Goal: Navigation & Orientation: Find specific page/section

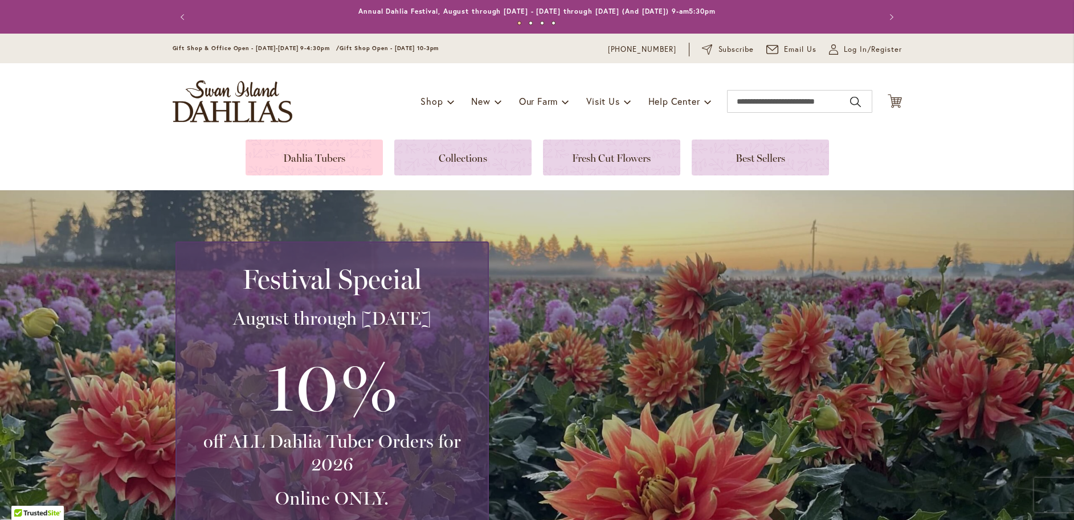
click at [313, 151] on link at bounding box center [314, 158] width 137 height 36
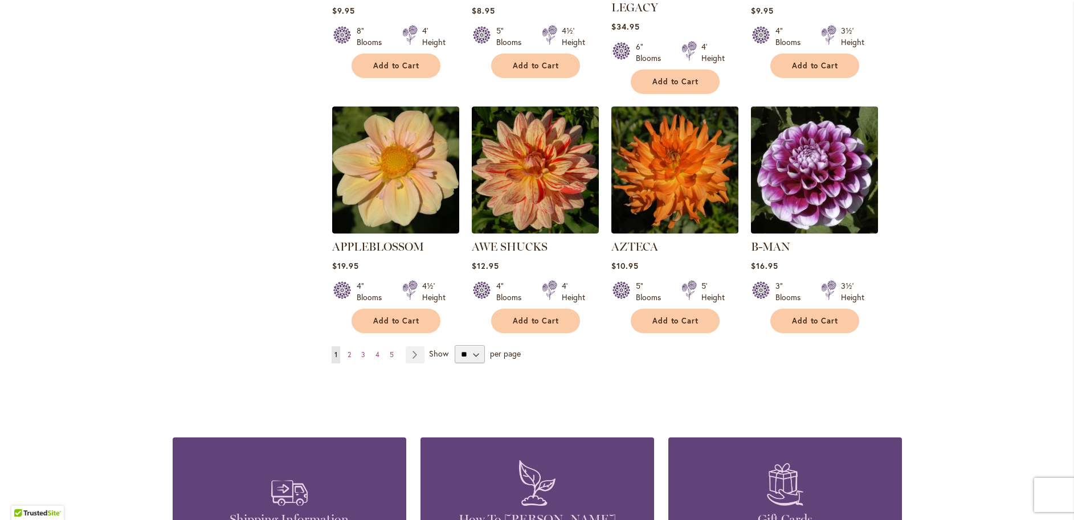
scroll to position [968, 0]
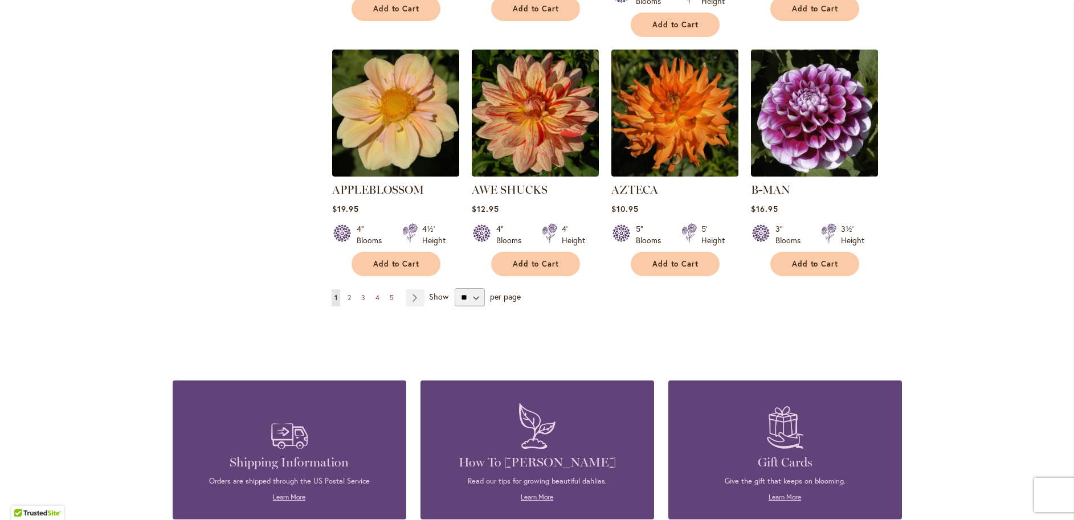
click at [347, 293] on span "2" at bounding box center [348, 297] width 3 height 9
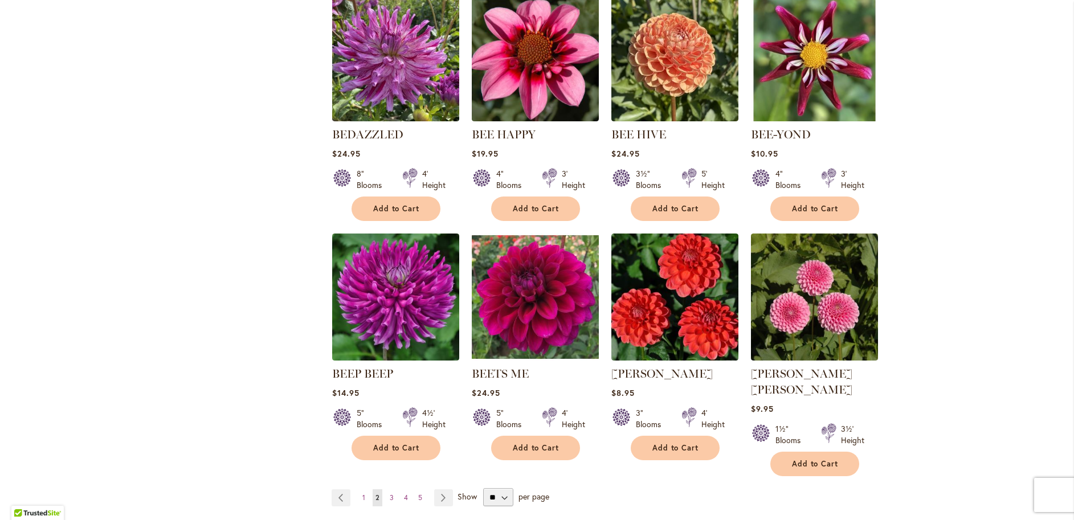
scroll to position [854, 0]
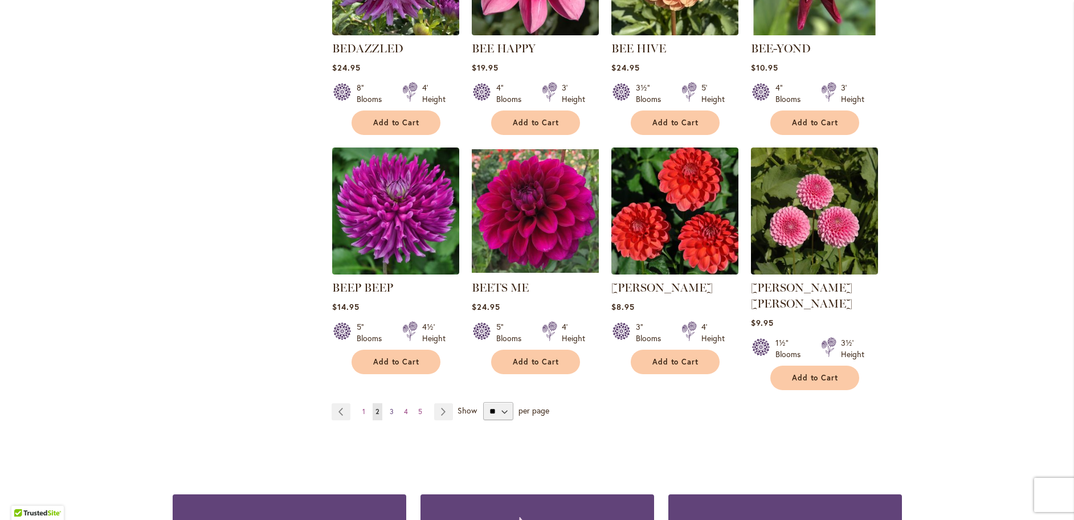
click at [390, 407] on span "3" at bounding box center [392, 411] width 4 height 9
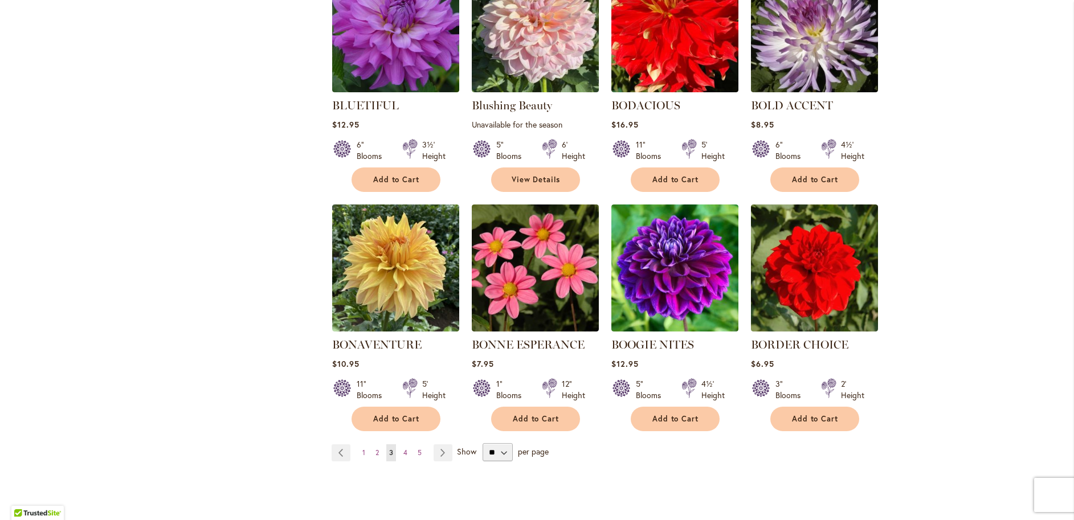
scroll to position [854, 0]
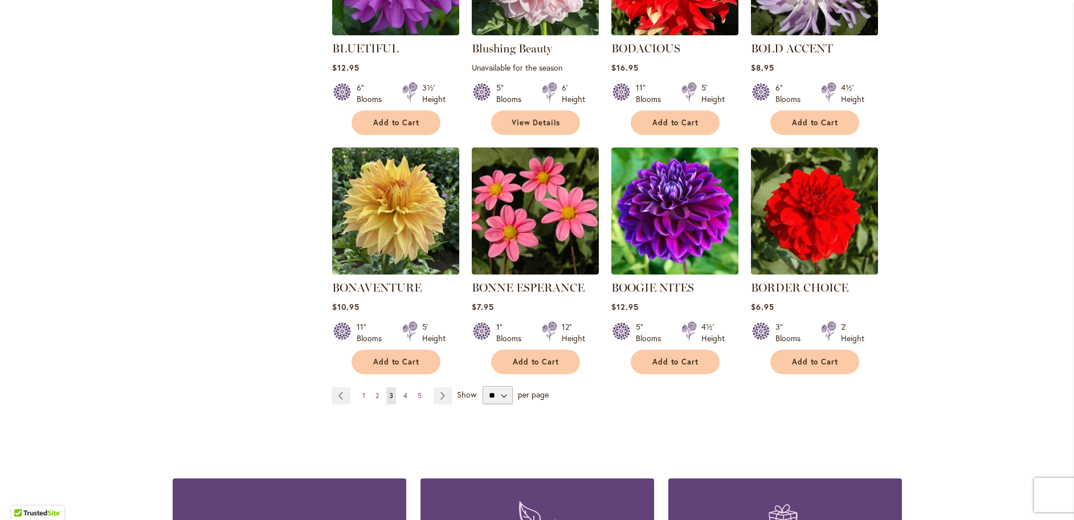
click at [403, 391] on span "4" at bounding box center [405, 395] width 4 height 9
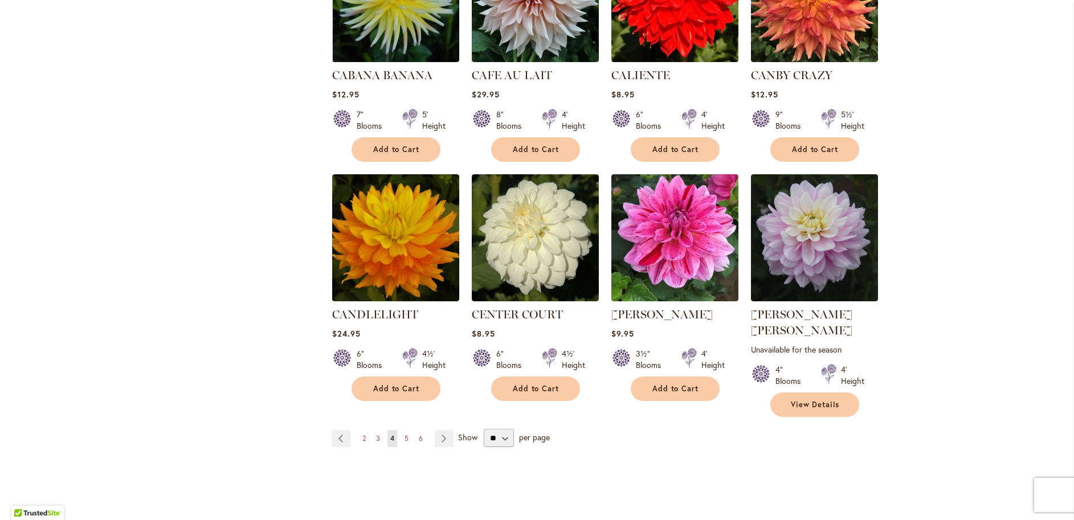
scroll to position [854, 0]
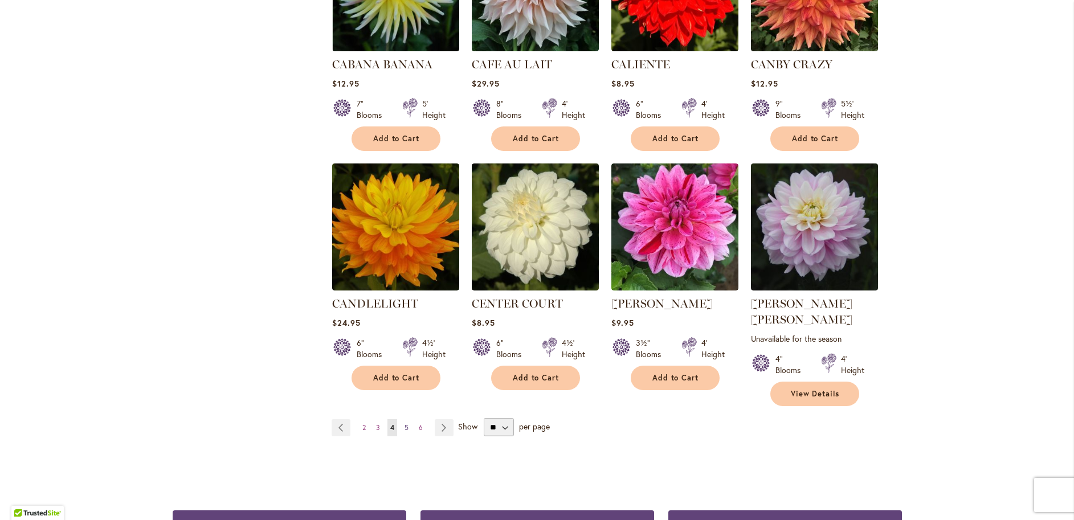
click at [404, 423] on span "5" at bounding box center [406, 427] width 4 height 9
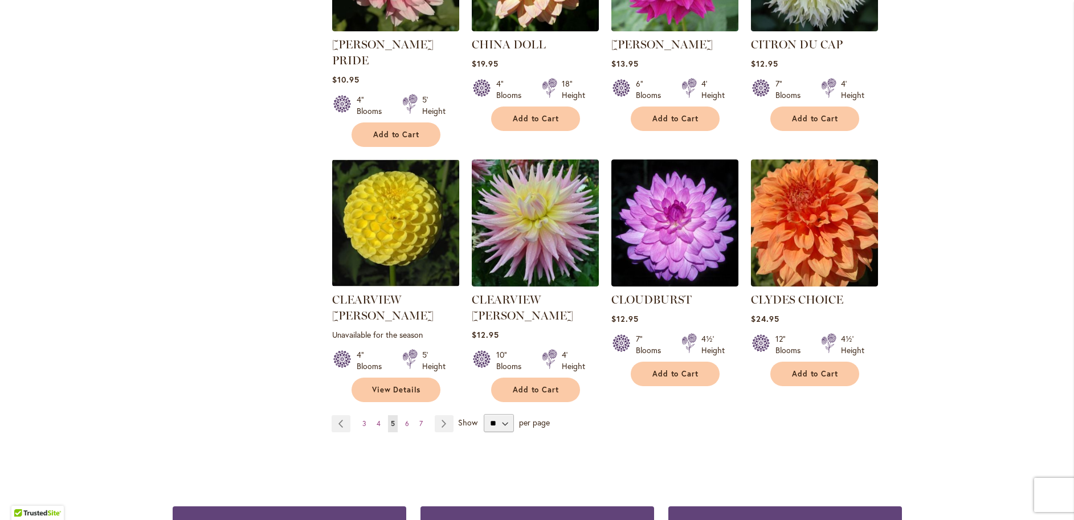
scroll to position [911, 0]
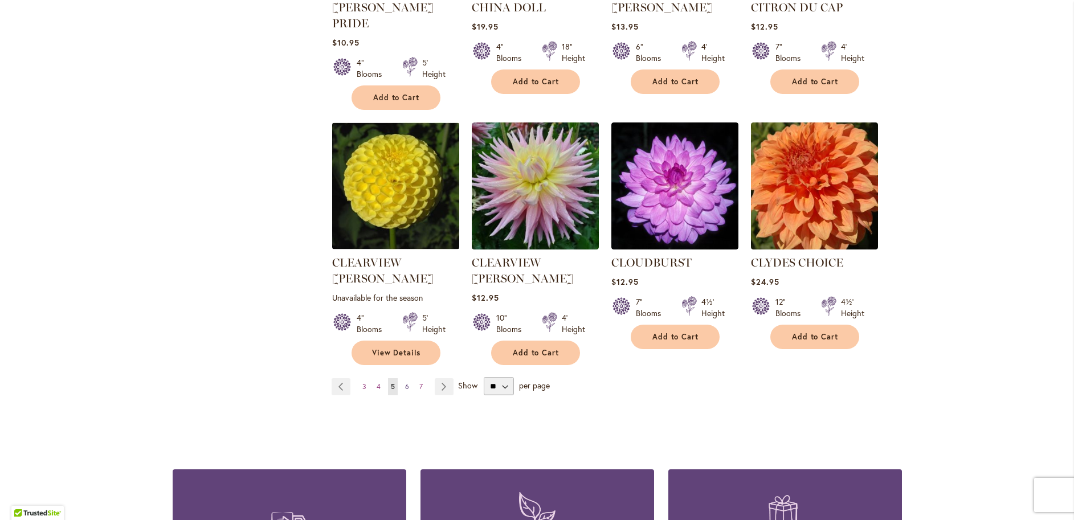
click at [405, 382] on span "6" at bounding box center [407, 386] width 4 height 9
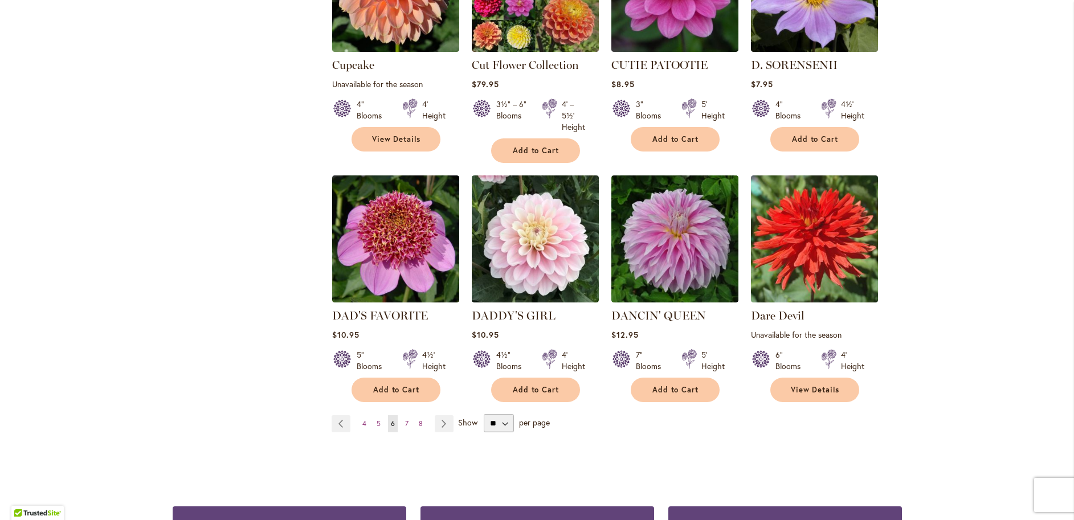
scroll to position [854, 0]
click at [405, 421] on span "7" at bounding box center [406, 423] width 3 height 9
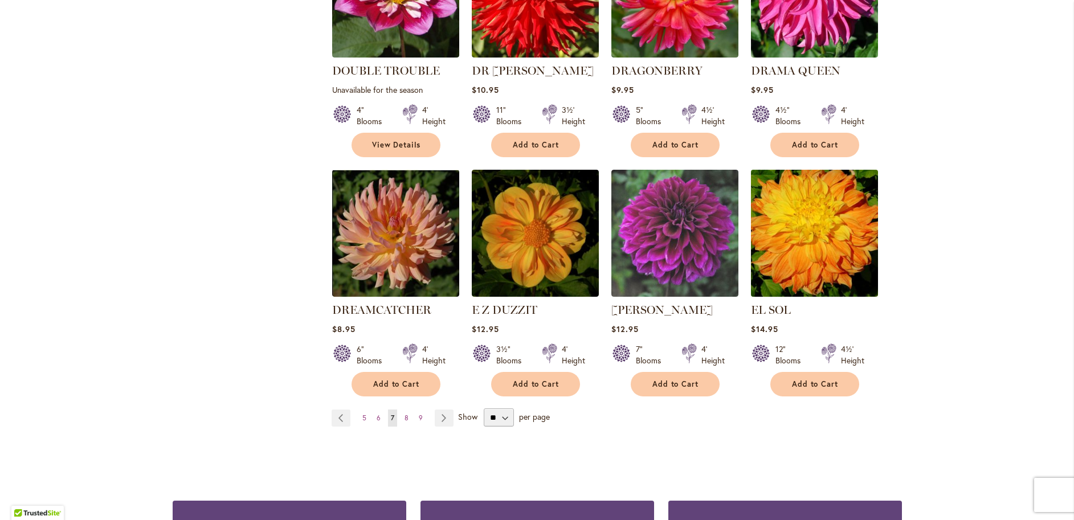
scroll to position [911, 0]
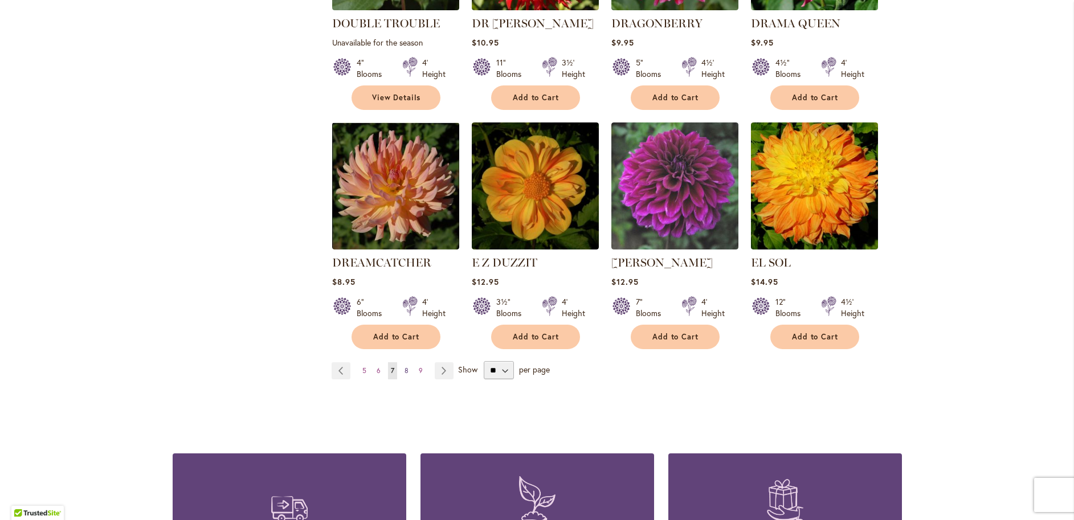
click at [404, 366] on span "8" at bounding box center [406, 370] width 4 height 9
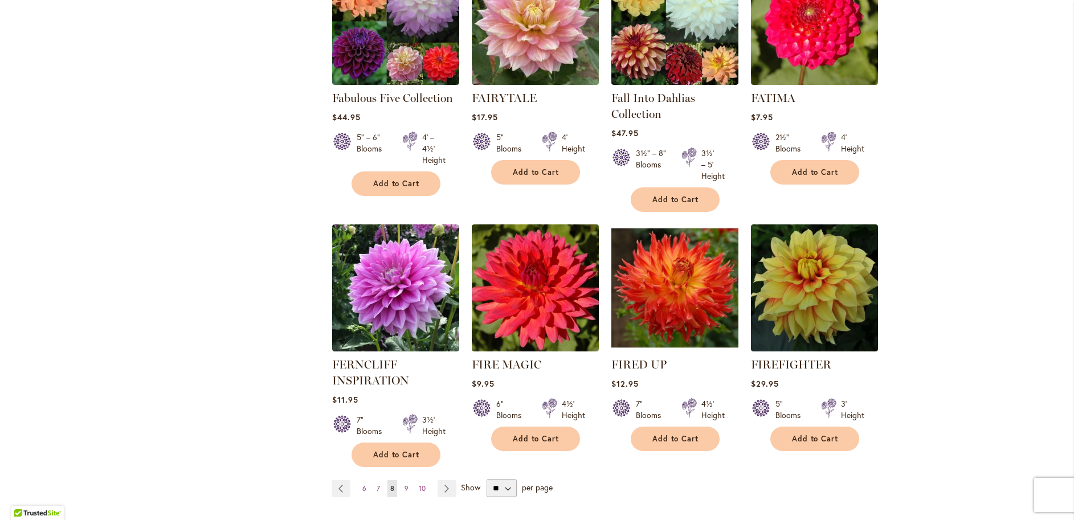
scroll to position [854, 0]
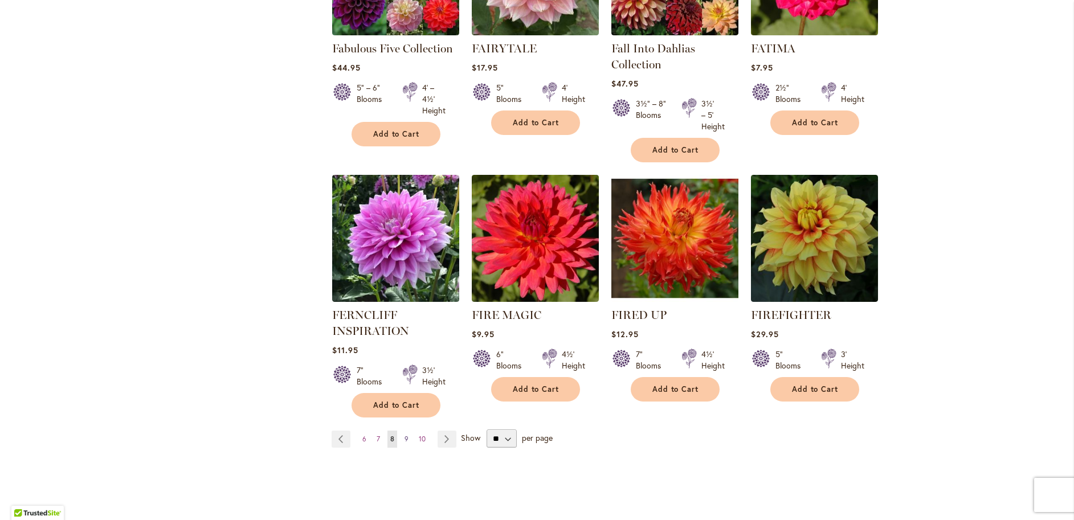
click at [404, 436] on span "9" at bounding box center [406, 439] width 4 height 9
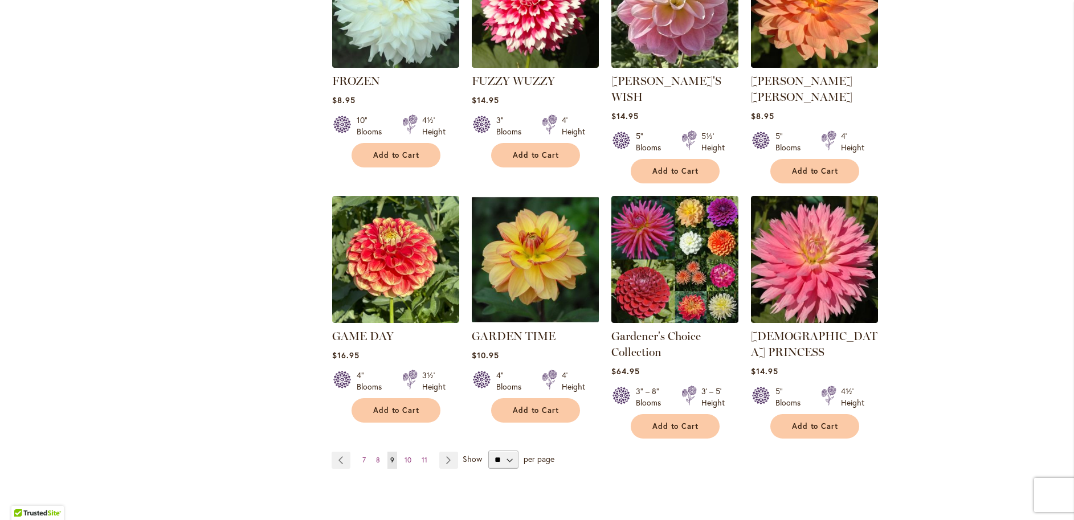
scroll to position [854, 0]
click at [406, 455] on span "10" at bounding box center [407, 459] width 7 height 9
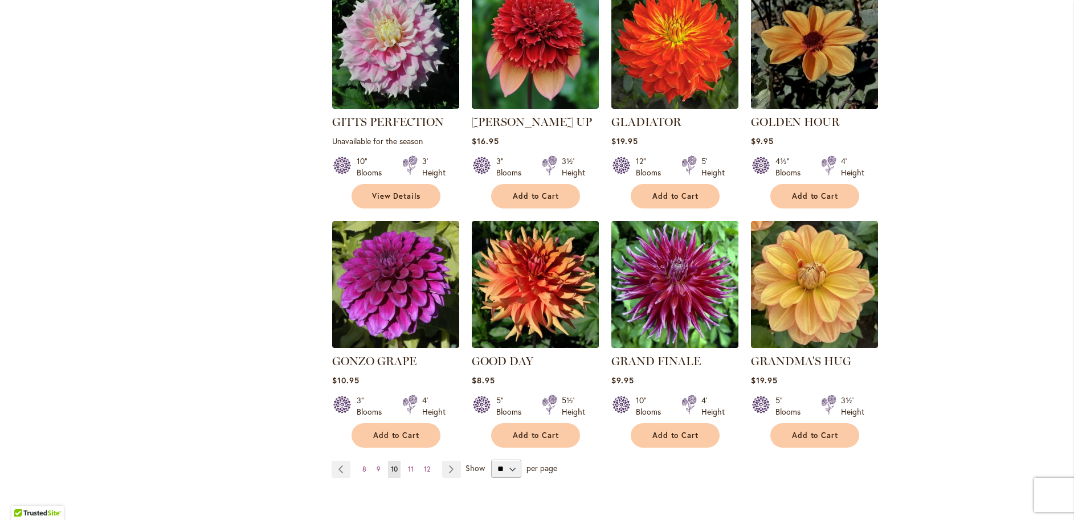
scroll to position [797, 0]
click at [408, 464] on span "11" at bounding box center [411, 468] width 6 height 9
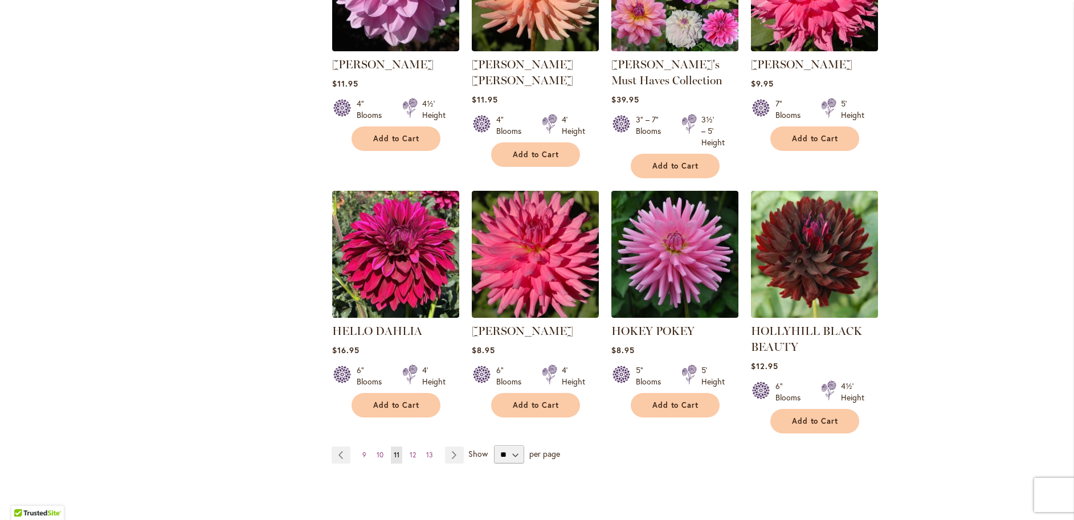
scroll to position [911, 0]
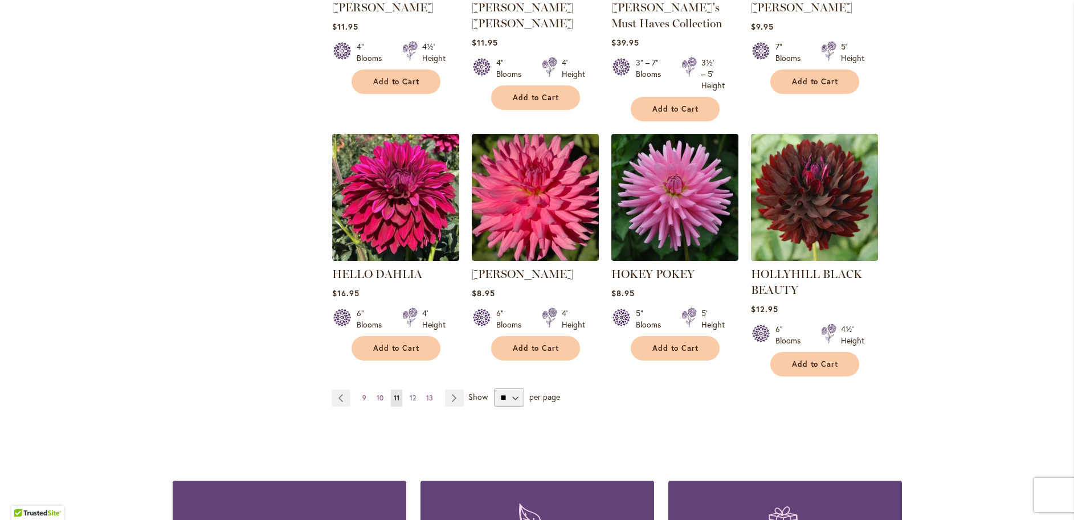
click at [410, 396] on span "12" at bounding box center [413, 398] width 6 height 9
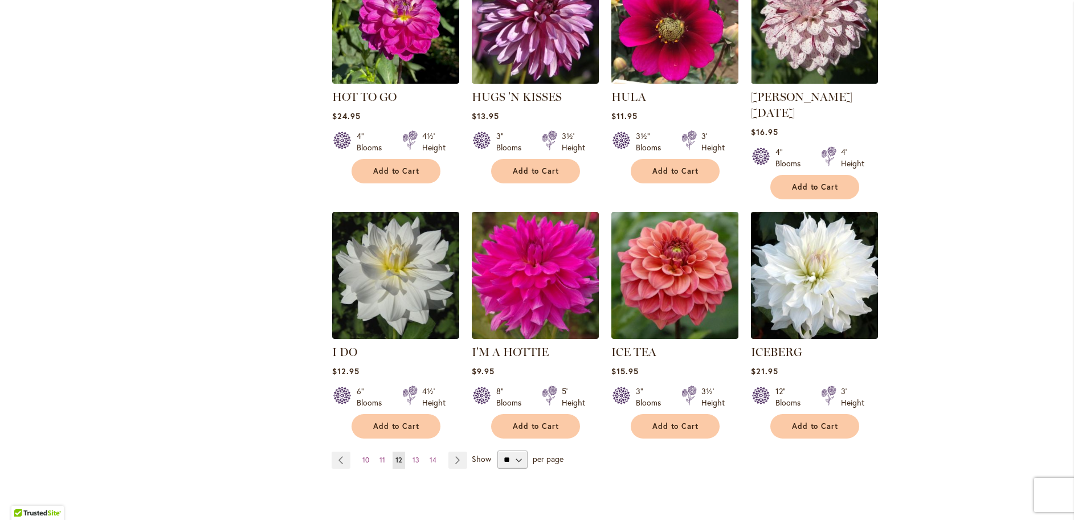
scroll to position [854, 0]
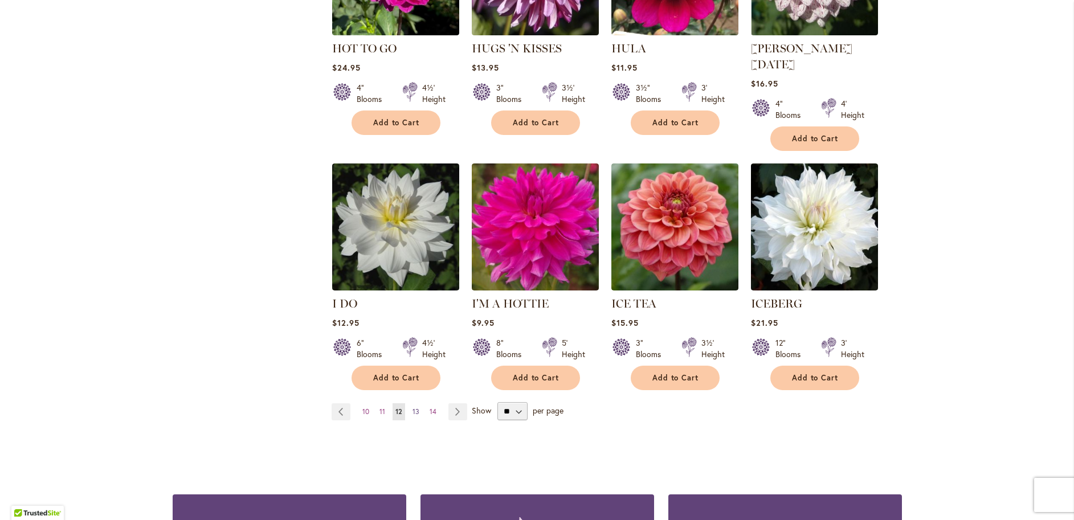
click at [414, 407] on span "13" at bounding box center [415, 411] width 7 height 9
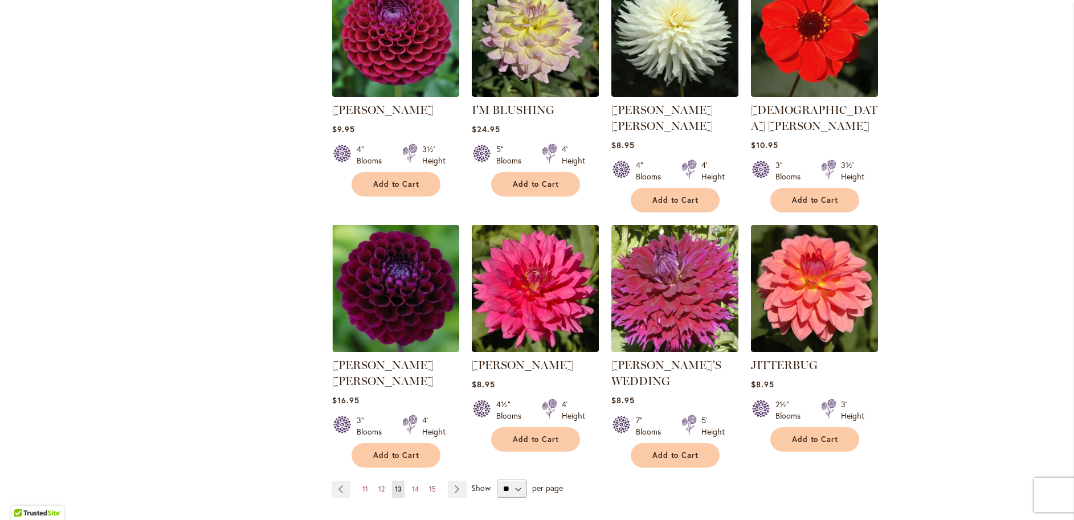
scroll to position [854, 0]
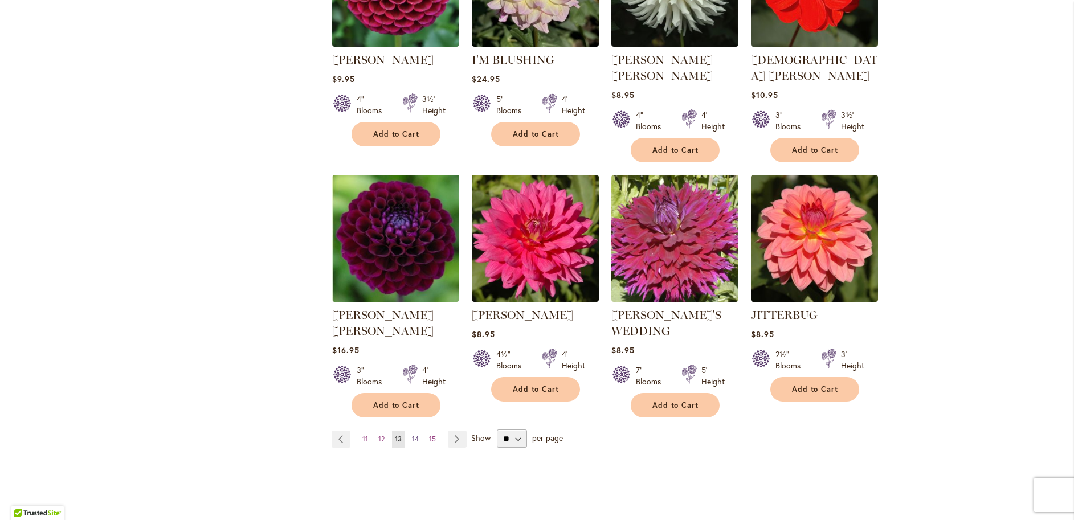
click at [412, 435] on span "14" at bounding box center [415, 439] width 7 height 9
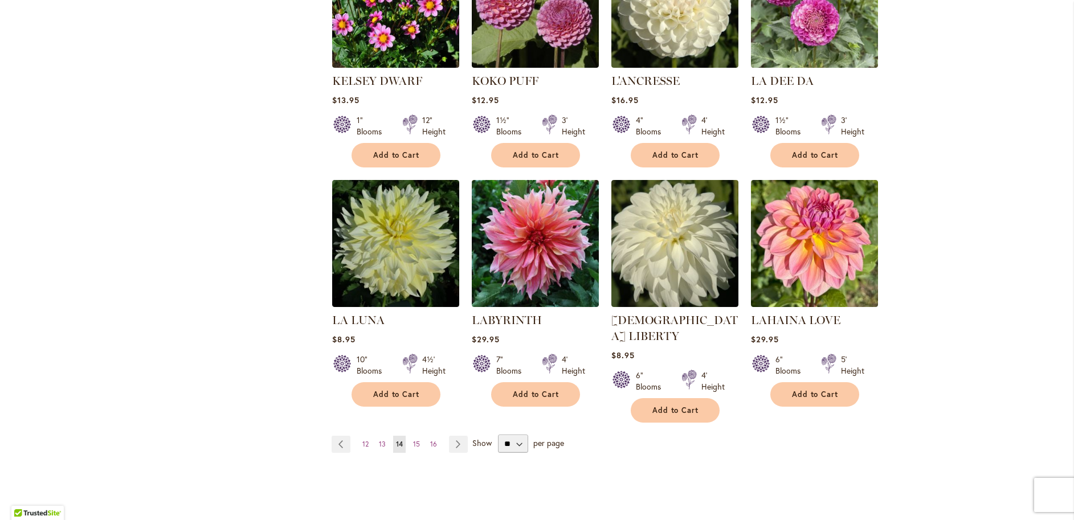
scroll to position [854, 0]
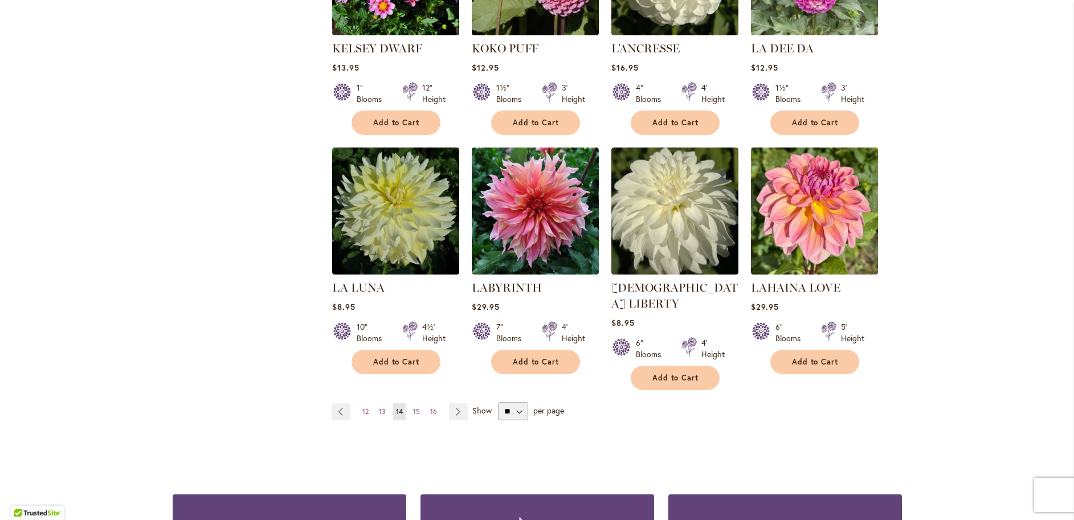
click at [413, 407] on span "15" at bounding box center [416, 411] width 7 height 9
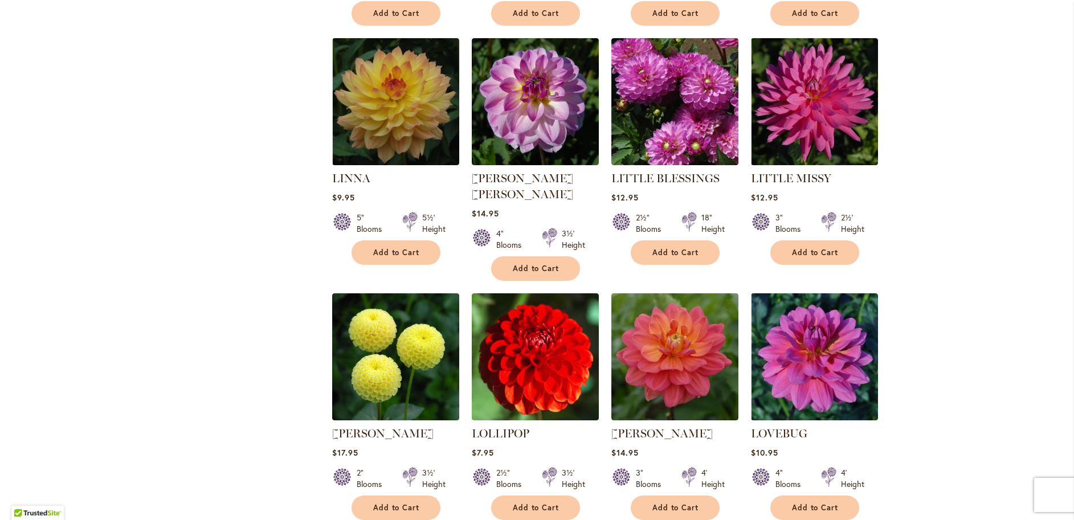
scroll to position [854, 0]
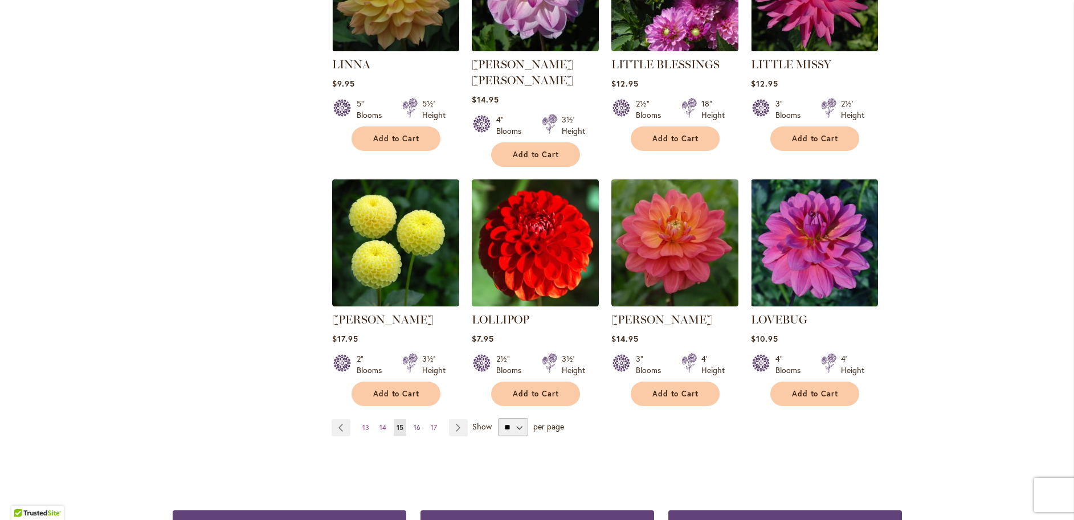
click at [414, 423] on span "16" at bounding box center [417, 427] width 7 height 9
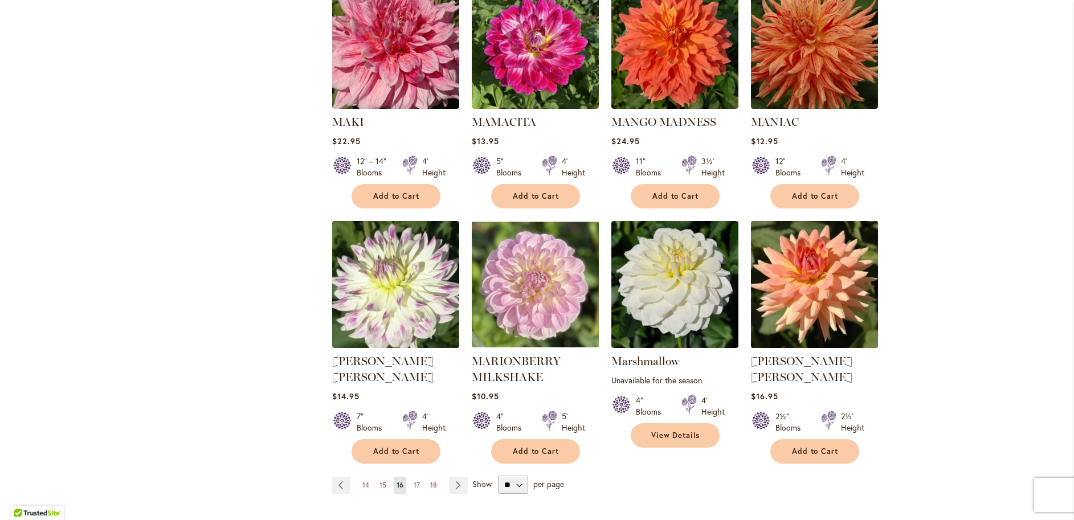
scroll to position [797, 0]
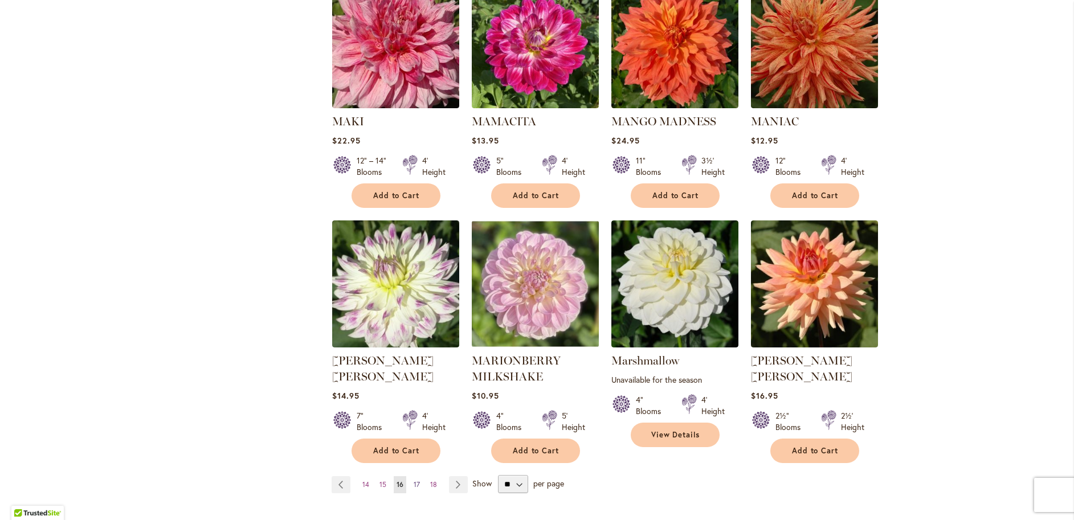
click at [414, 480] on span "17" at bounding box center [417, 484] width 6 height 9
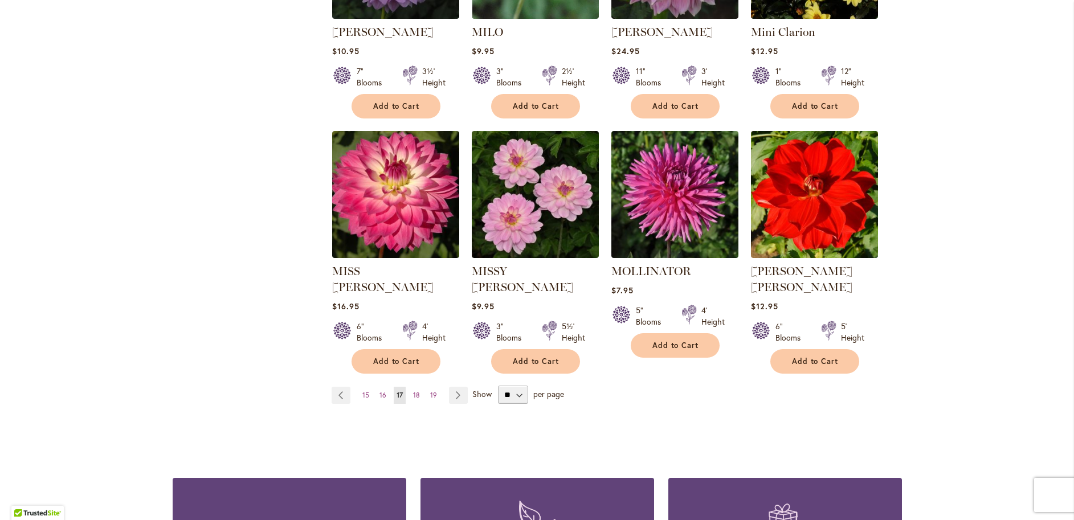
scroll to position [911, 0]
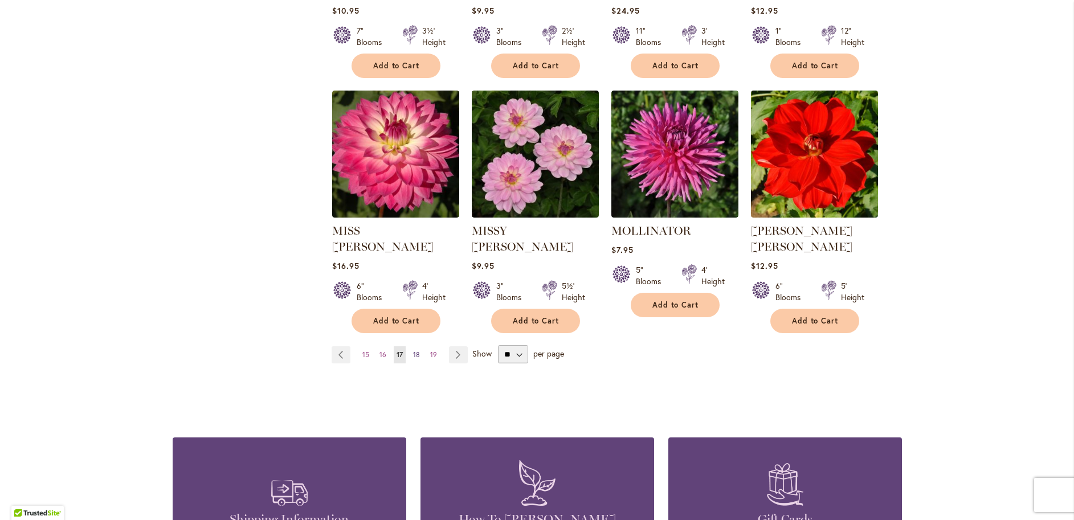
click at [413, 350] on span "18" at bounding box center [416, 354] width 7 height 9
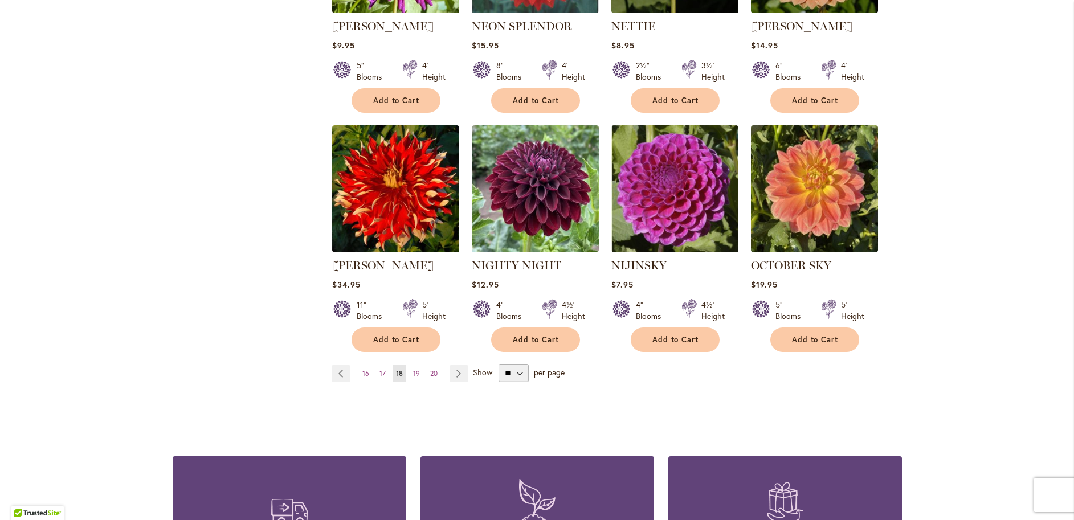
scroll to position [911, 0]
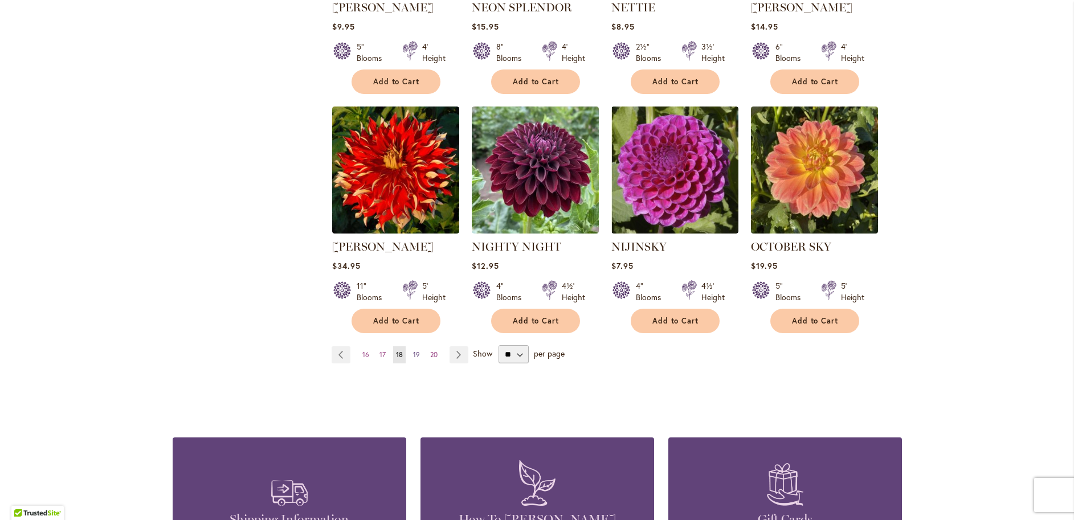
click at [413, 350] on span "19" at bounding box center [416, 354] width 7 height 9
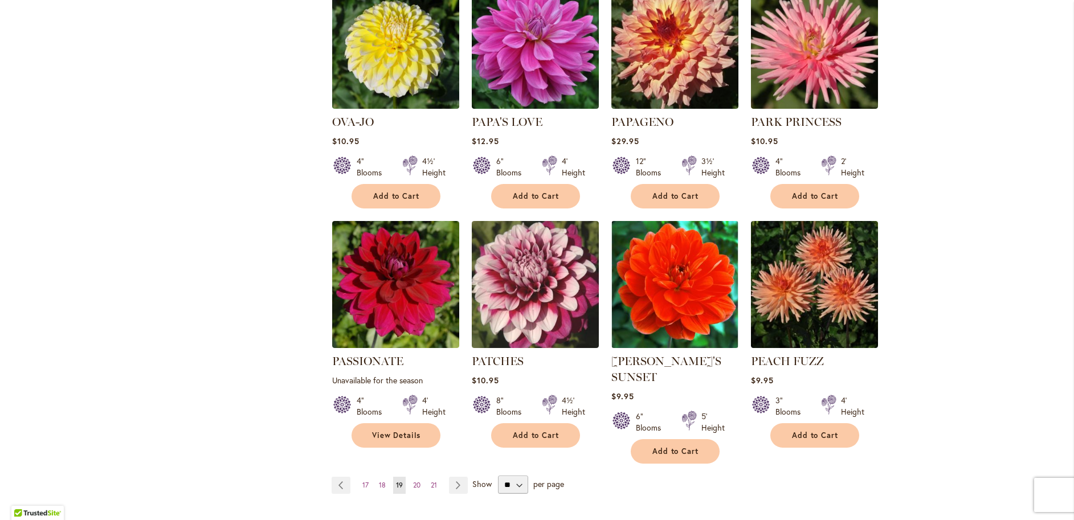
scroll to position [797, 0]
click at [413, 480] on span "20" at bounding box center [416, 484] width 7 height 9
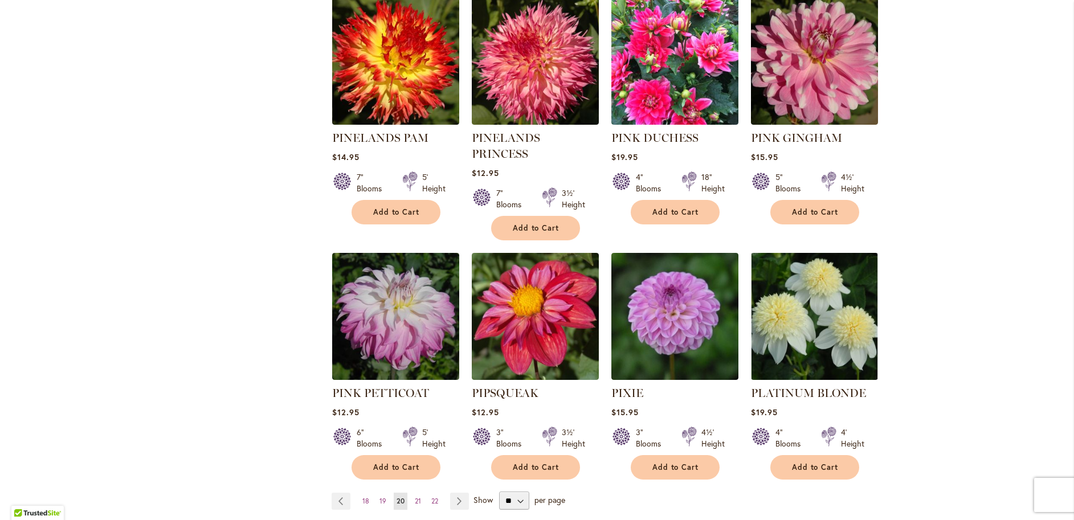
scroll to position [797, 0]
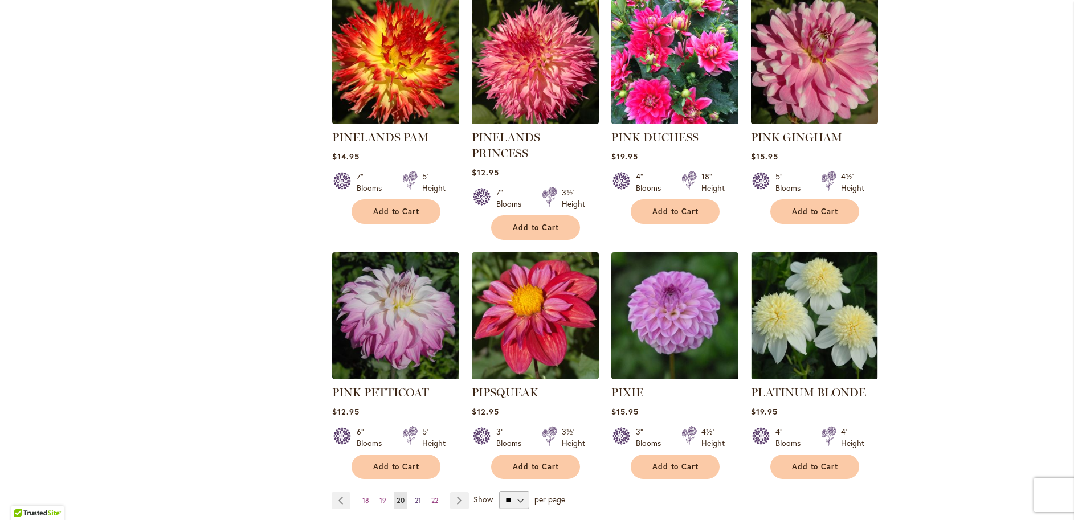
click at [415, 496] on span "21" at bounding box center [418, 500] width 6 height 9
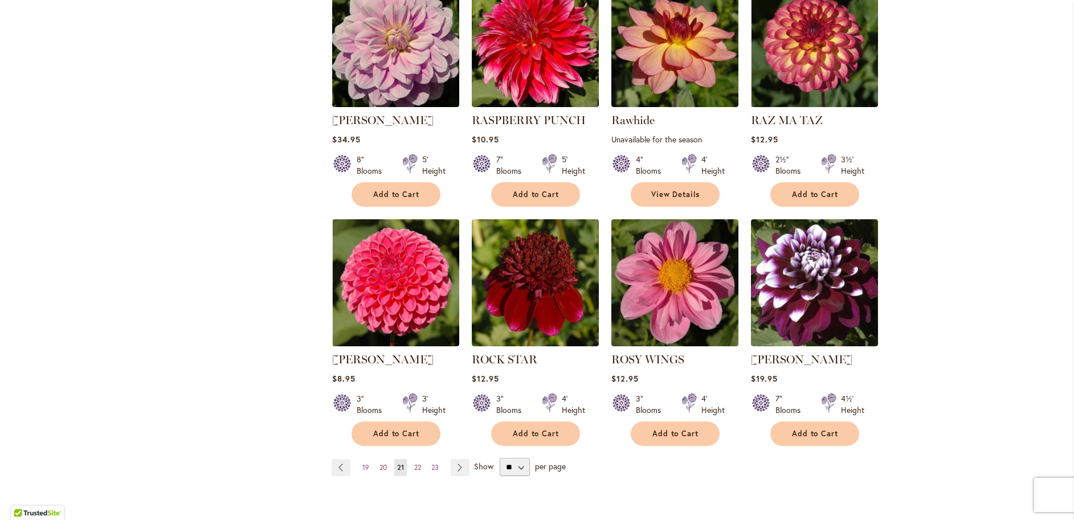
scroll to position [854, 0]
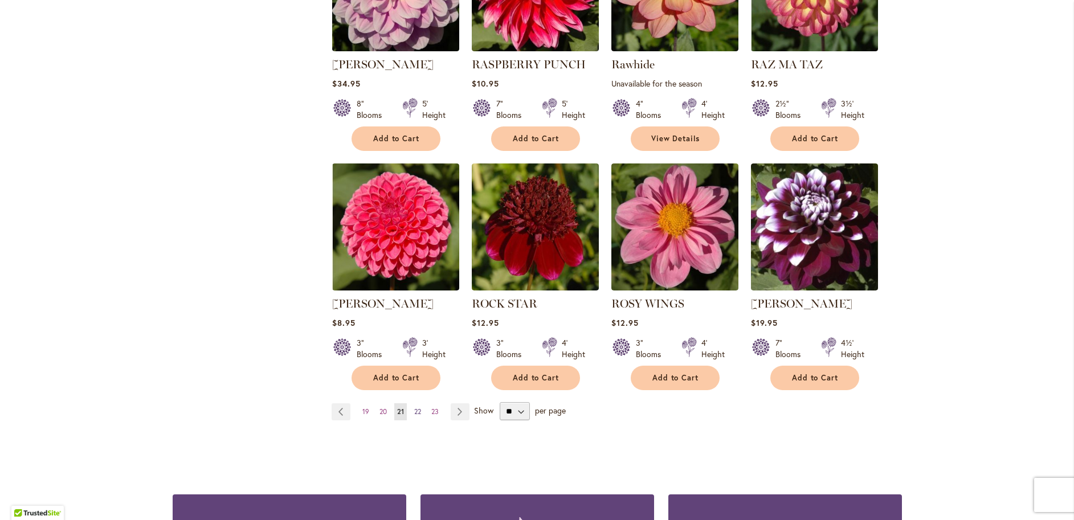
click at [414, 407] on span "22" at bounding box center [417, 411] width 7 height 9
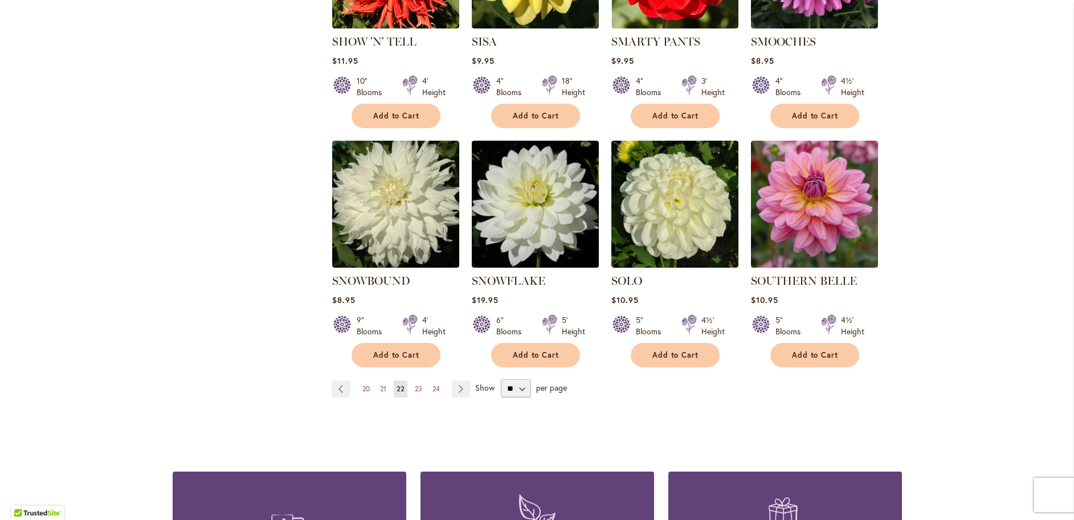
scroll to position [911, 0]
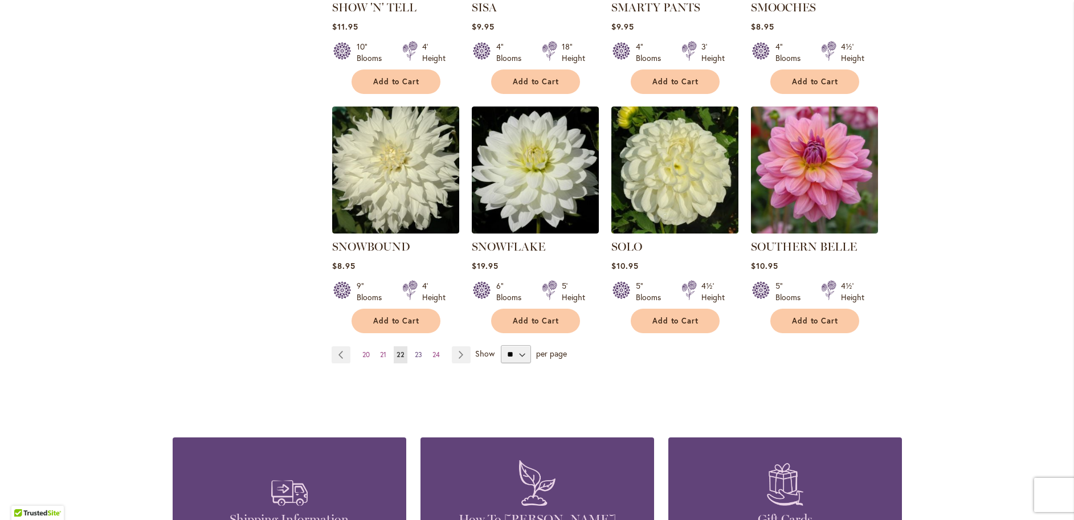
click at [415, 350] on span "23" at bounding box center [418, 354] width 7 height 9
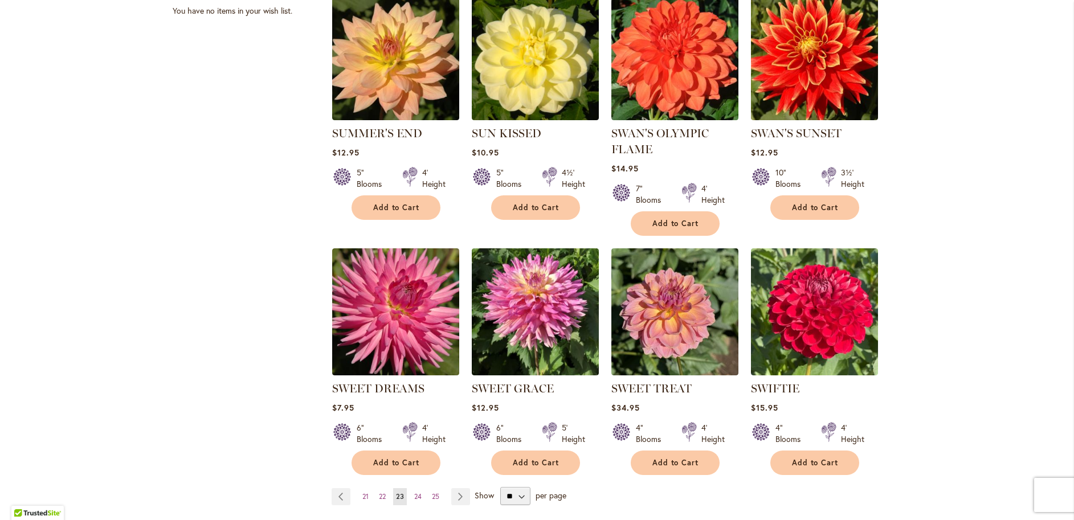
scroll to position [797, 0]
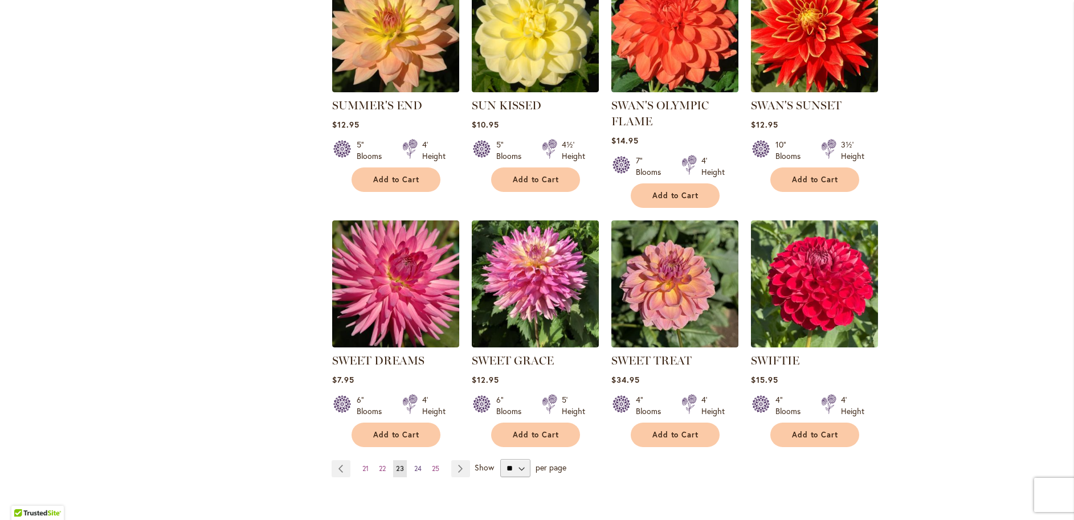
click at [415, 468] on span "24" at bounding box center [417, 468] width 7 height 9
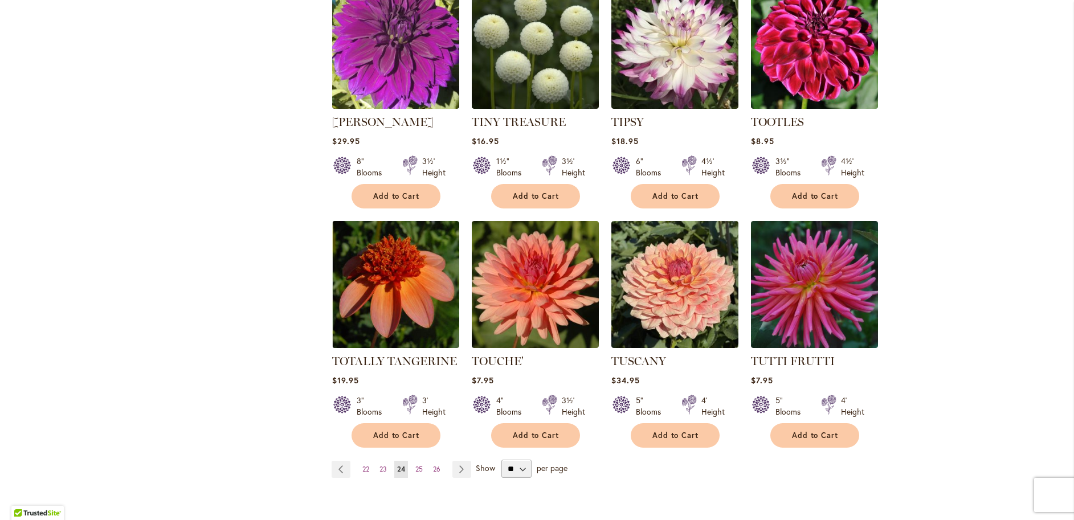
scroll to position [797, 0]
click at [415, 464] on span "25" at bounding box center [418, 468] width 7 height 9
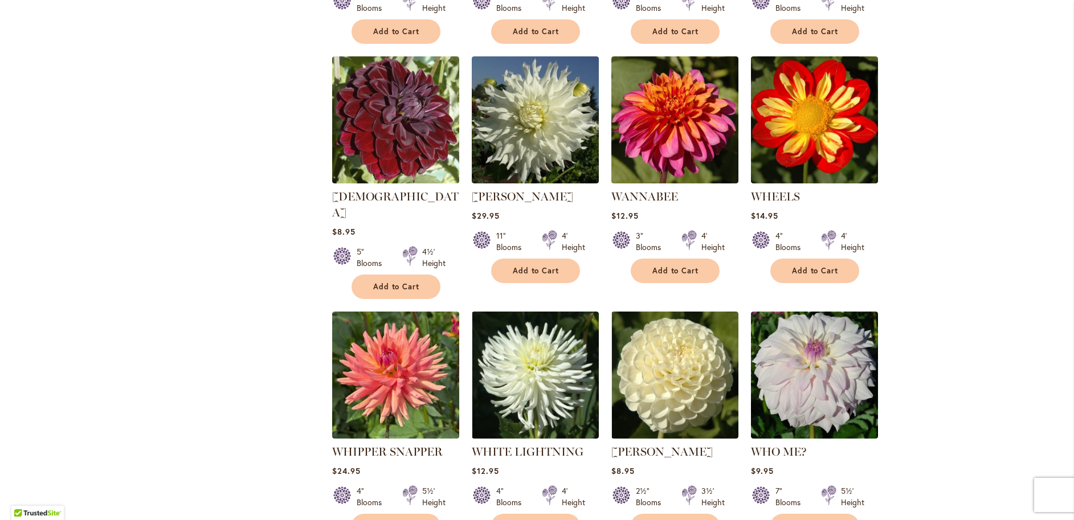
scroll to position [797, 0]
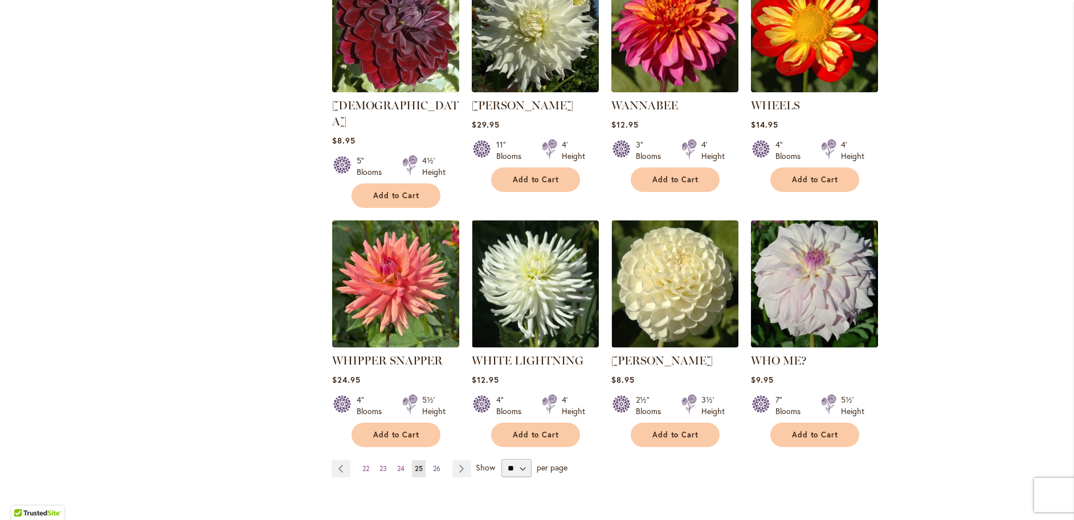
click at [434, 464] on span "26" at bounding box center [436, 468] width 7 height 9
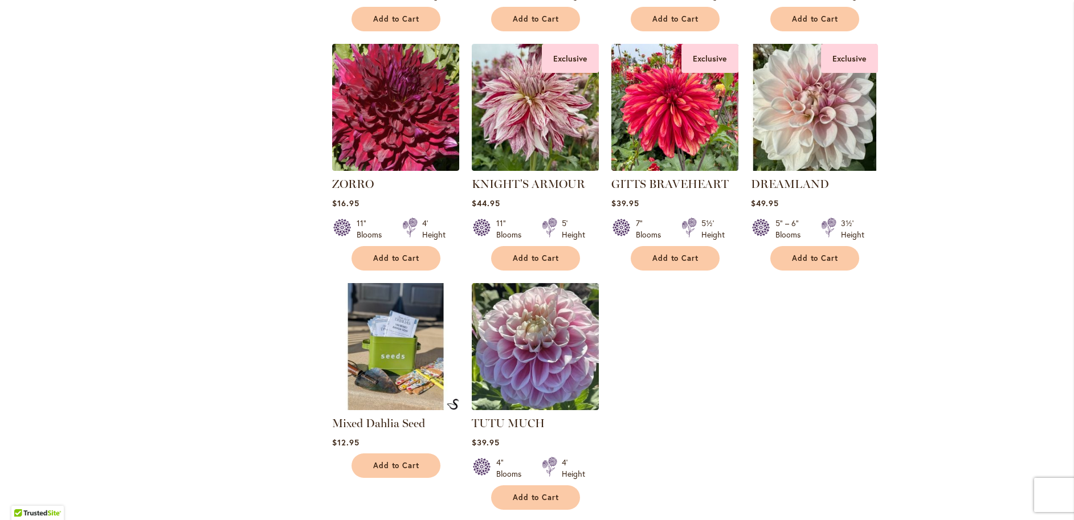
scroll to position [741, 0]
